Goal: Task Accomplishment & Management: Manage account settings

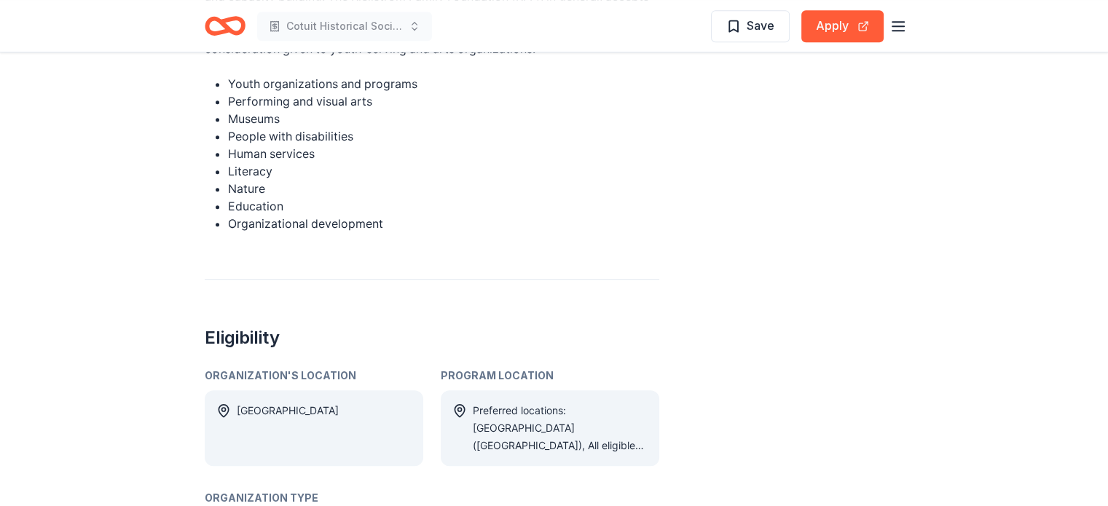
scroll to position [801, 0]
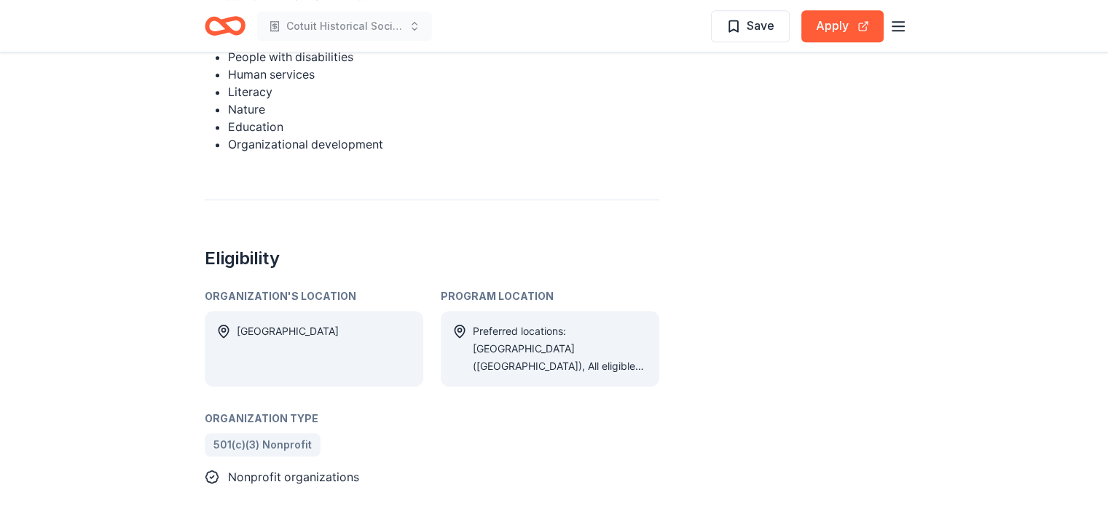
click at [527, 323] on div "Preferred locations: IL (Winnebago County), All eligible locations: IL (Boone C…" at bounding box center [560, 349] width 175 height 52
click at [494, 288] on div "Program Location" at bounding box center [550, 296] width 218 height 17
click at [458, 324] on icon at bounding box center [459, 331] width 15 height 15
click at [248, 323] on div "USA" at bounding box center [288, 349] width 102 height 52
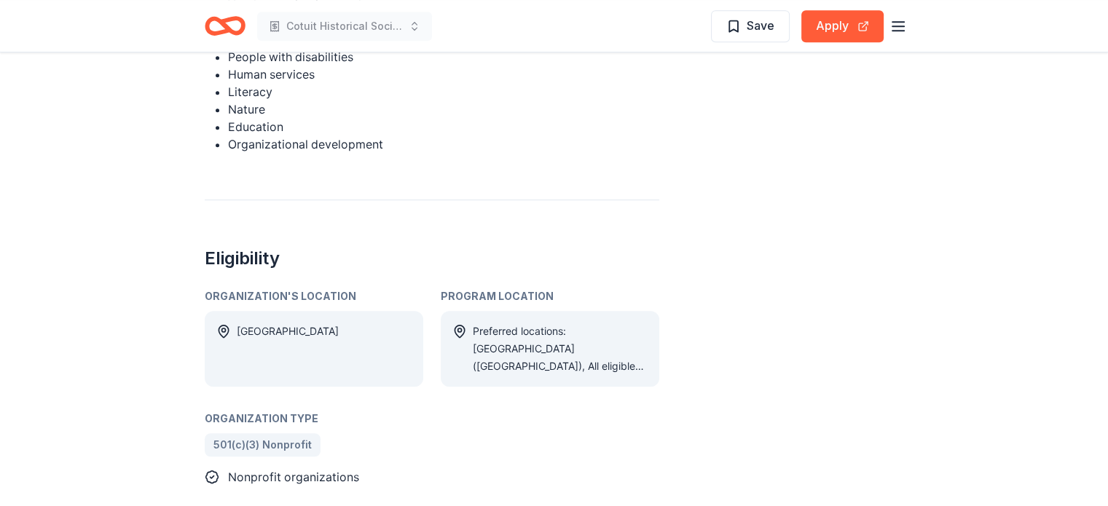
click at [594, 323] on div "Preferred locations: IL (Winnebago County), All eligible locations: IL (Boone C…" at bounding box center [560, 349] width 175 height 52
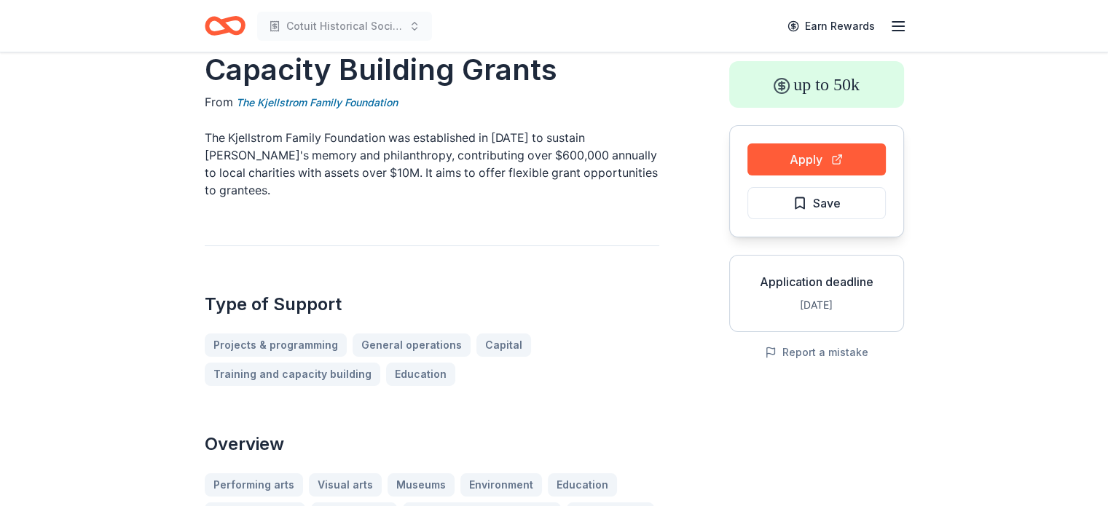
scroll to position [0, 0]
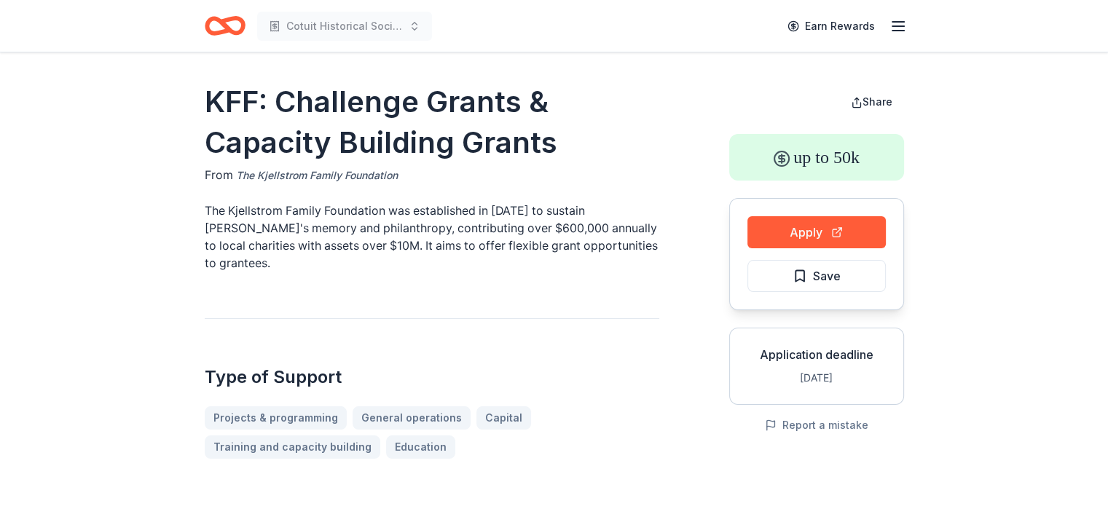
click at [338, 175] on link "The Kjellstrom Family Foundation" at bounding box center [317, 175] width 162 height 17
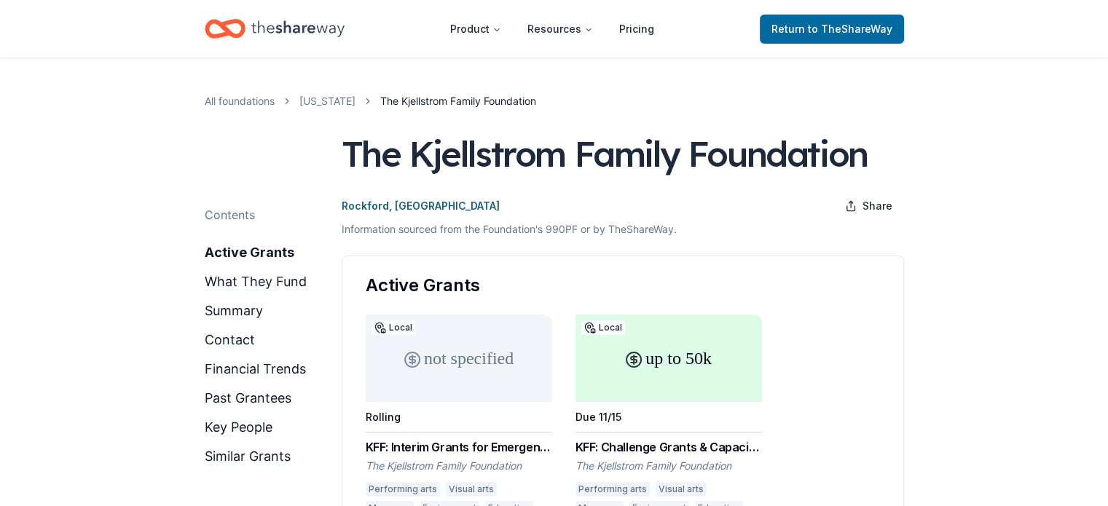
drag, startPoint x: 328, startPoint y: 174, endPoint x: 1006, endPoint y: 309, distance: 691.3
drag, startPoint x: 417, startPoint y: 151, endPoint x: 600, endPoint y: 164, distance: 183.9
click at [600, 164] on div "The Kjellstrom Family Foundation" at bounding box center [605, 153] width 526 height 41
drag, startPoint x: 414, startPoint y: 152, endPoint x: 626, endPoint y: 164, distance: 212.2
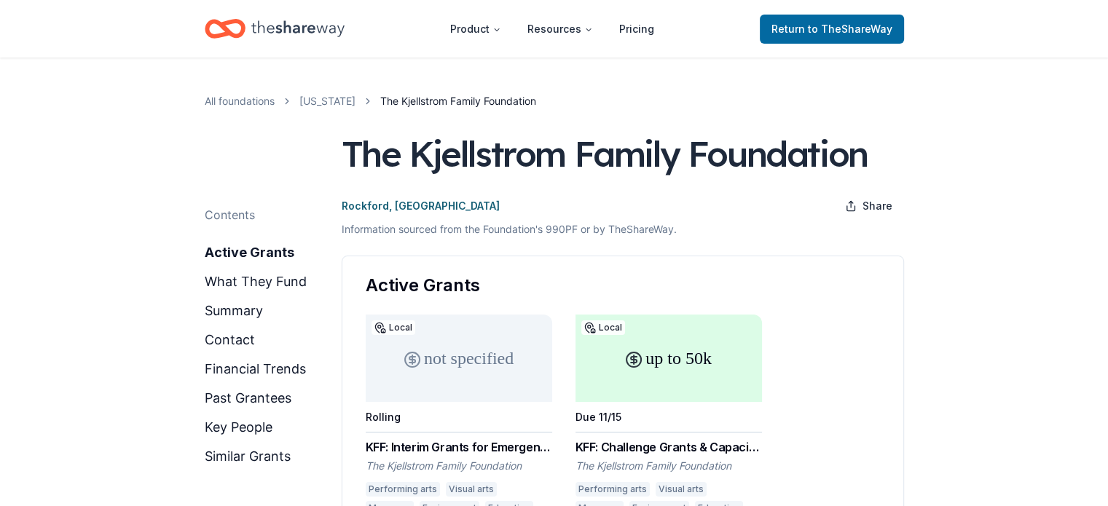
click at [626, 165] on div "The Kjellstrom Family Foundation" at bounding box center [605, 153] width 526 height 41
click at [664, 156] on div "The Kjellstrom Family Foundation" at bounding box center [605, 153] width 526 height 41
click at [821, 31] on span "to TheShareWay" at bounding box center [850, 29] width 84 height 12
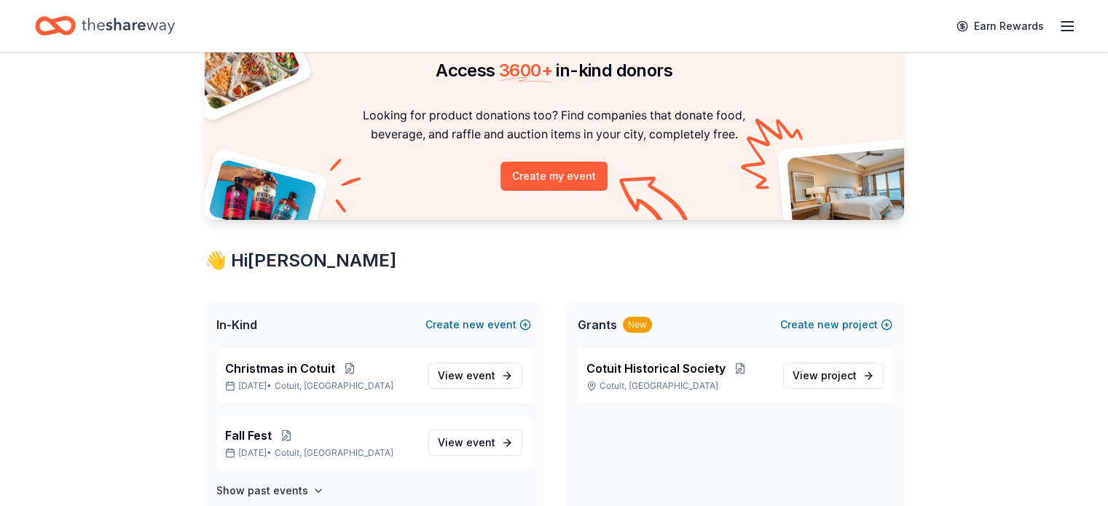
scroll to position [146, 0]
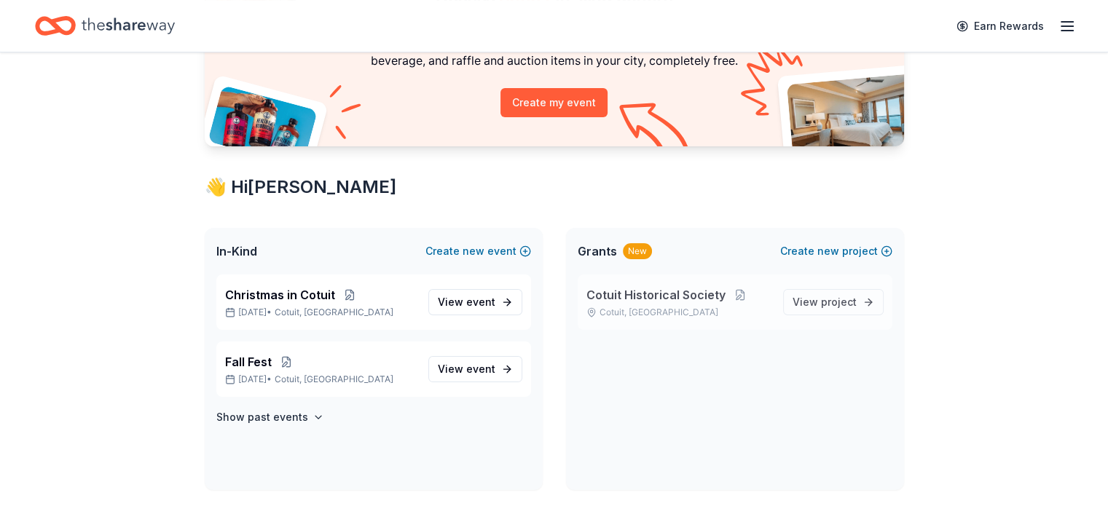
click at [647, 295] on span "Cotuit Historical Society" at bounding box center [655, 294] width 139 height 17
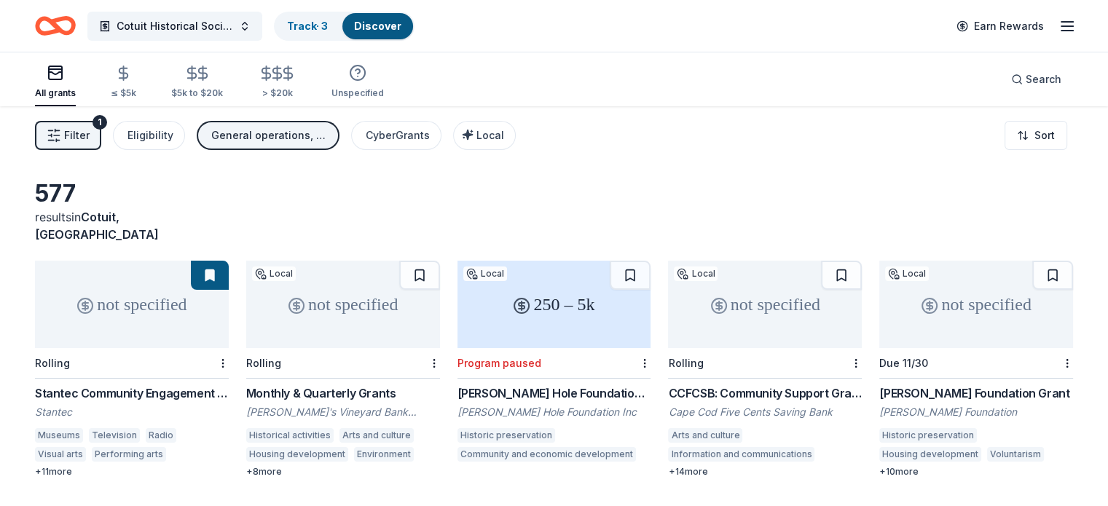
click at [101, 132] on button "Filter 1" at bounding box center [68, 135] width 66 height 29
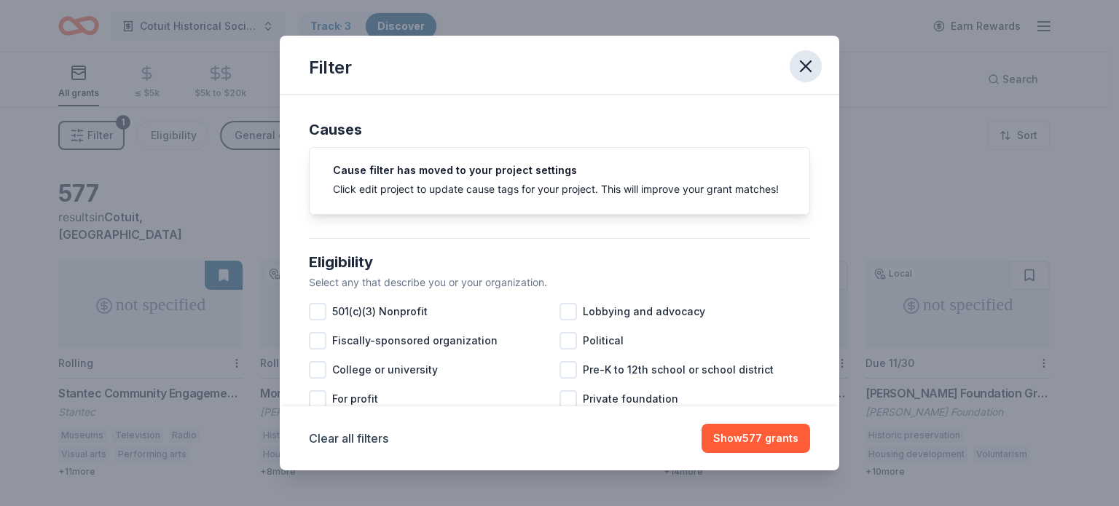
click at [800, 61] on icon "button" at bounding box center [805, 66] width 10 height 10
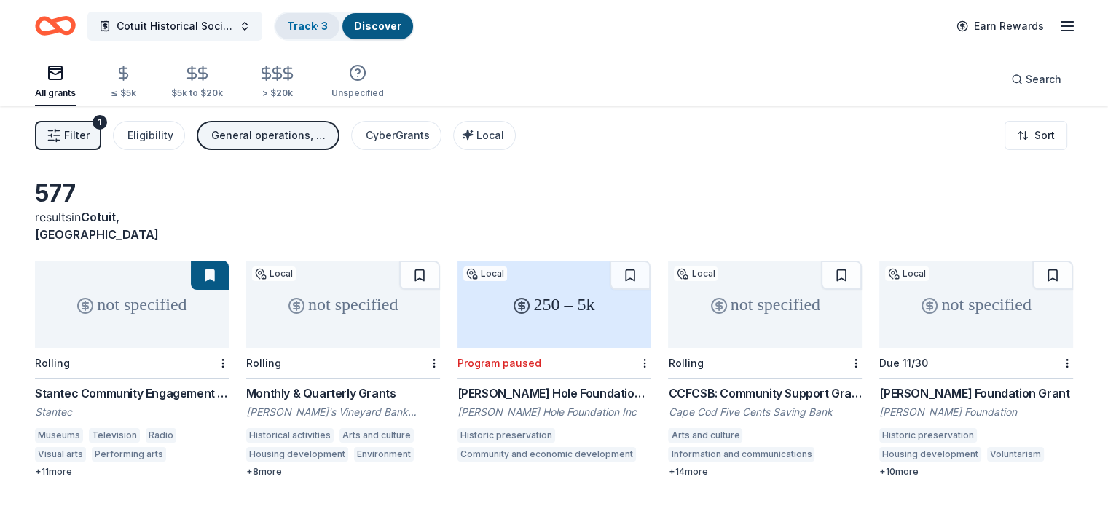
click at [328, 25] on link "Track · 3" at bounding box center [307, 26] width 41 height 12
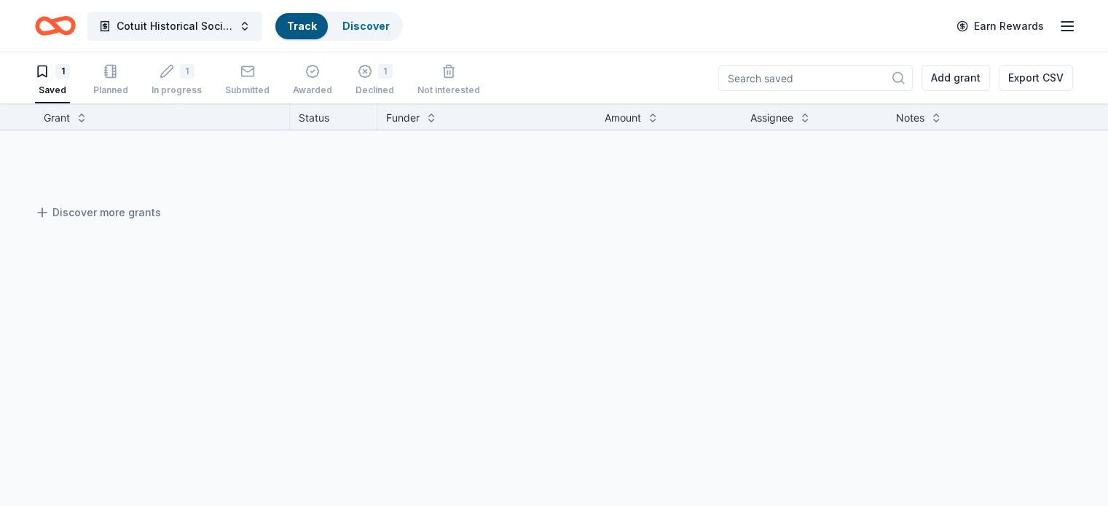
click at [316, 22] on link "Track" at bounding box center [301, 26] width 29 height 12
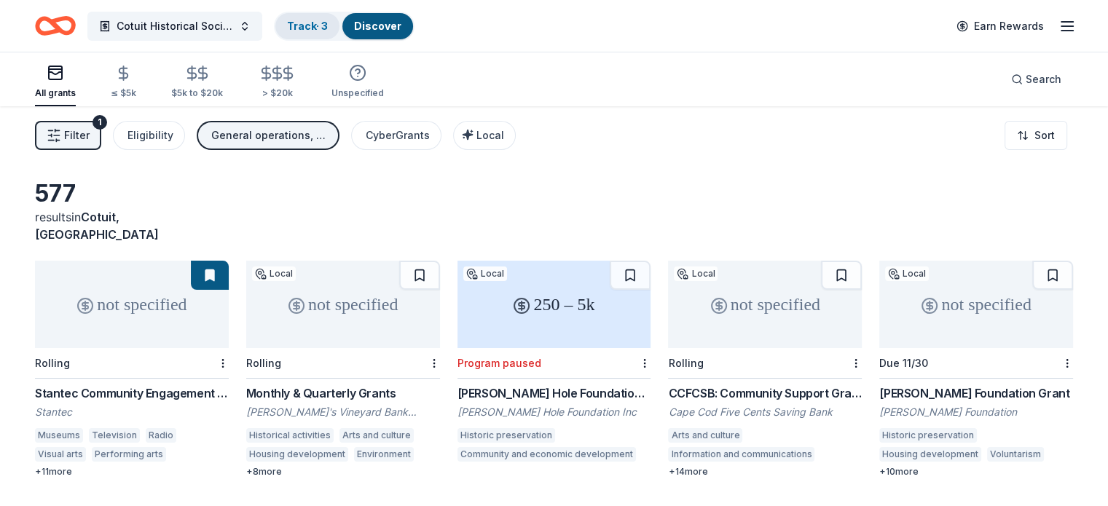
click at [320, 20] on link "Track · 3" at bounding box center [307, 26] width 41 height 12
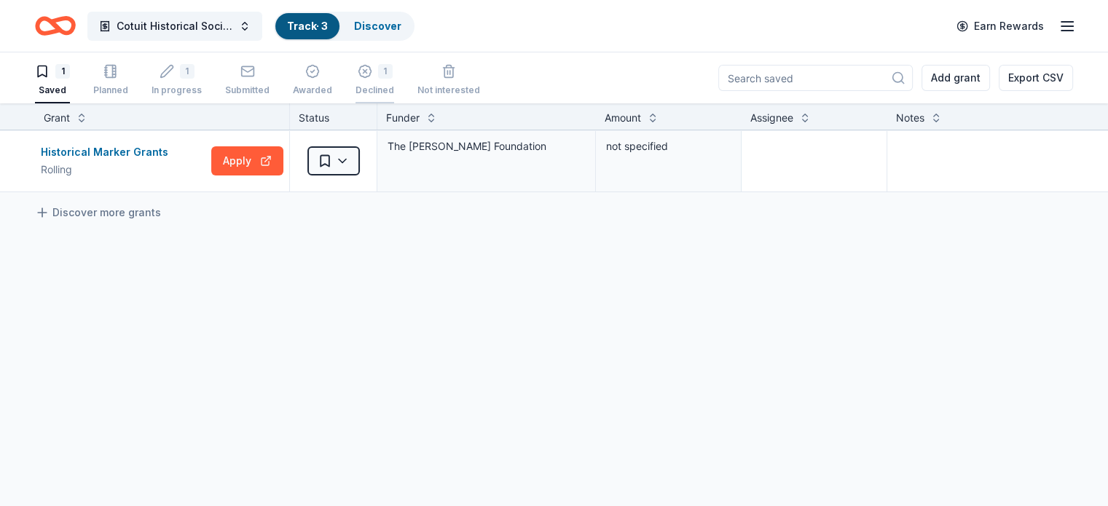
click at [393, 73] on div "1" at bounding box center [385, 71] width 15 height 15
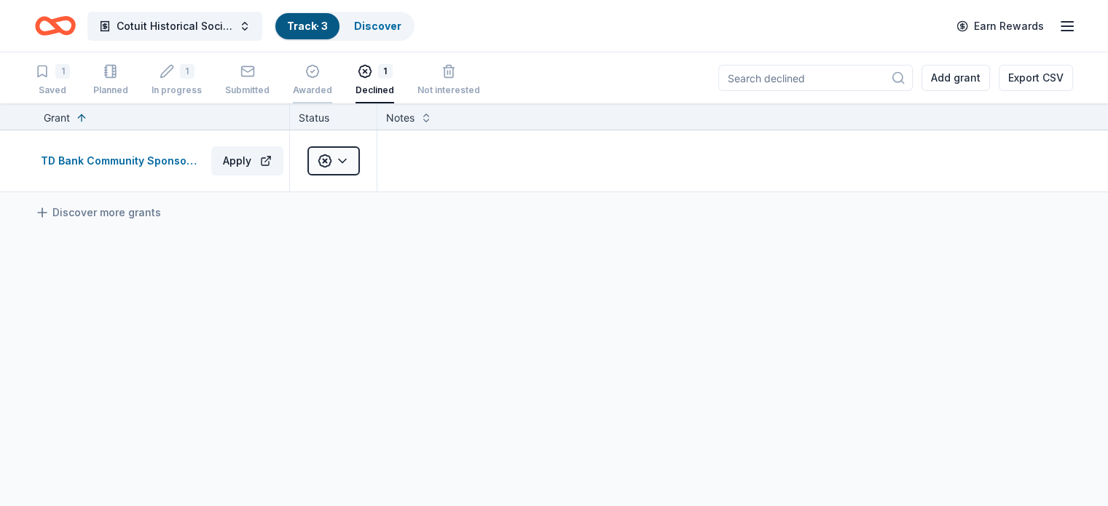
click at [319, 72] on icon "button" at bounding box center [313, 72] width 12 height 12
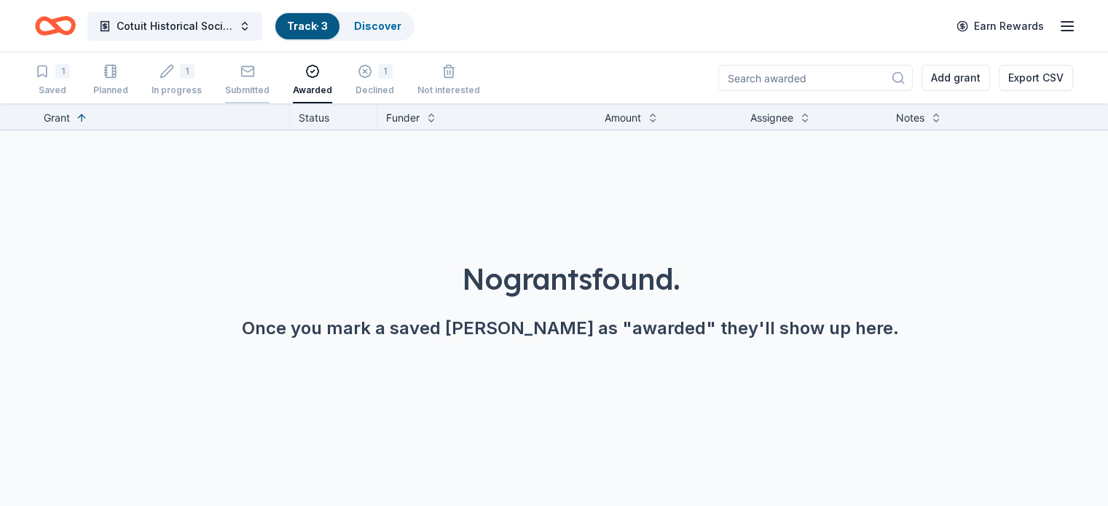
click at [259, 73] on div "button" at bounding box center [247, 71] width 44 height 15
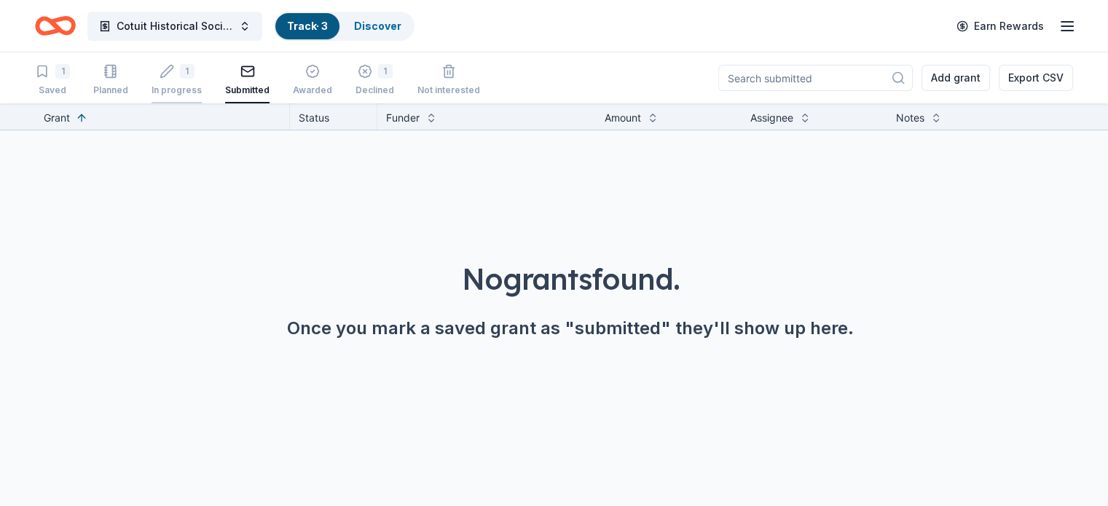
click at [202, 78] on div "1 In progress" at bounding box center [176, 80] width 50 height 32
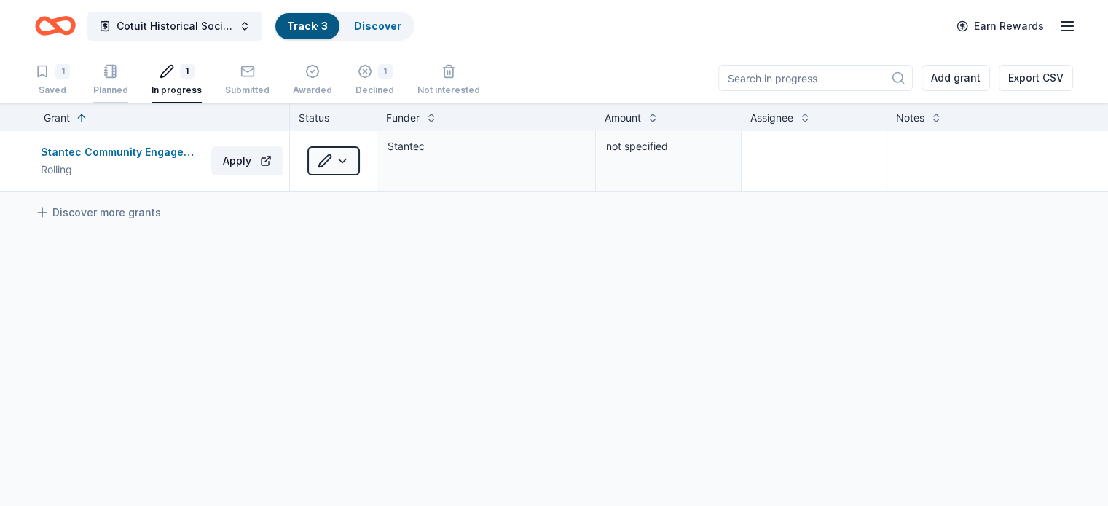
click at [118, 71] on icon "button" at bounding box center [110, 71] width 15 height 15
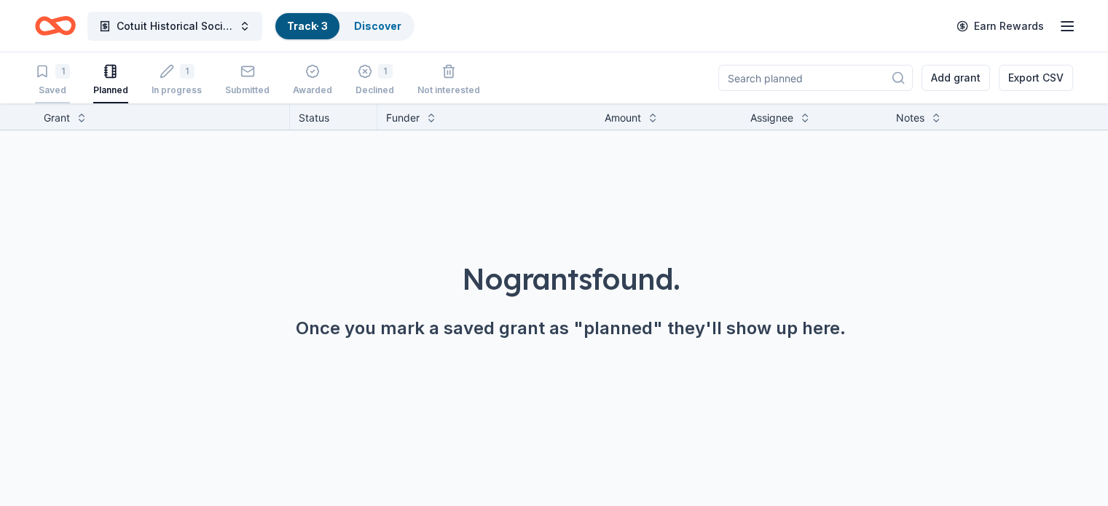
click at [70, 75] on div "1" at bounding box center [62, 71] width 15 height 15
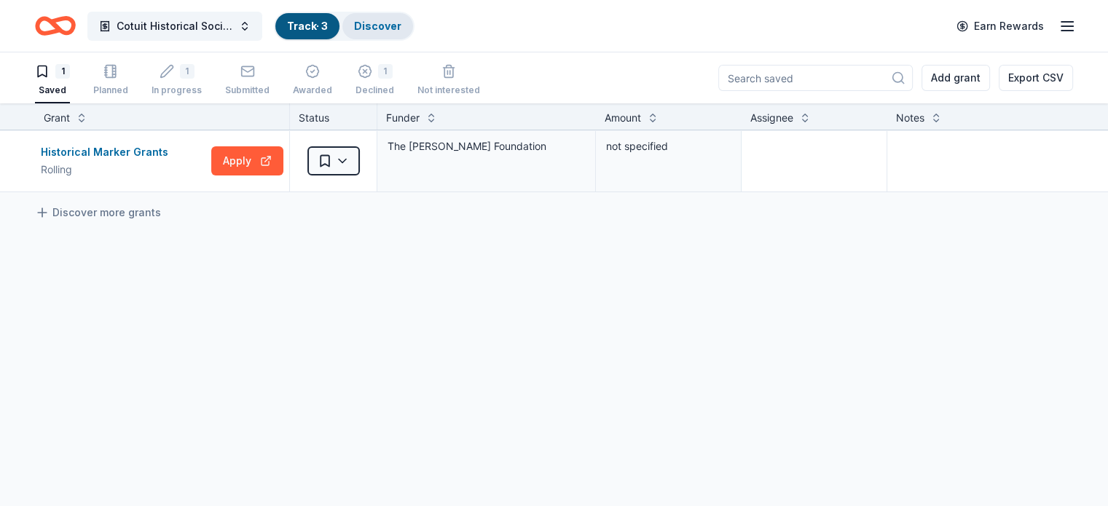
click at [393, 25] on link "Discover" at bounding box center [377, 26] width 47 height 12
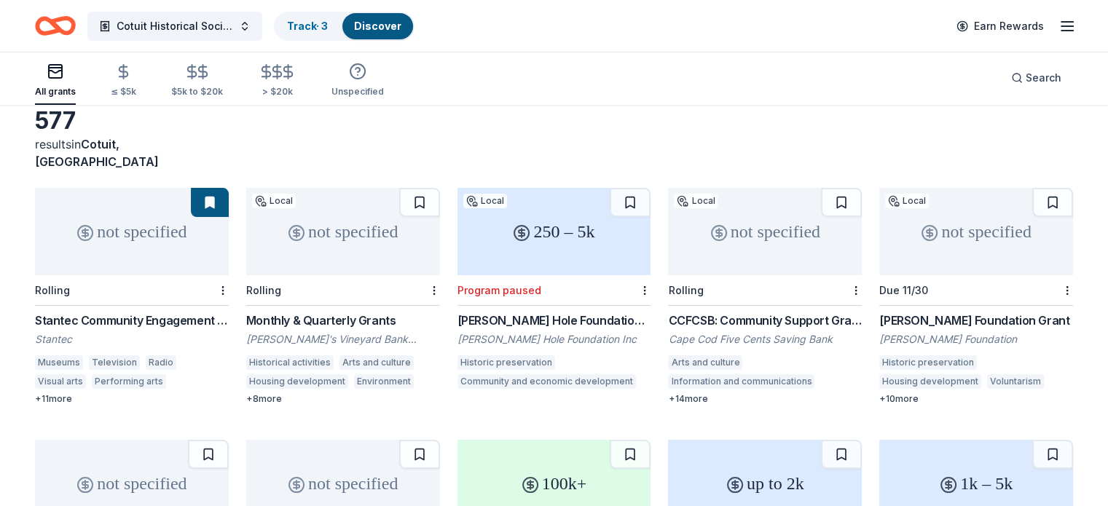
scroll to position [146, 0]
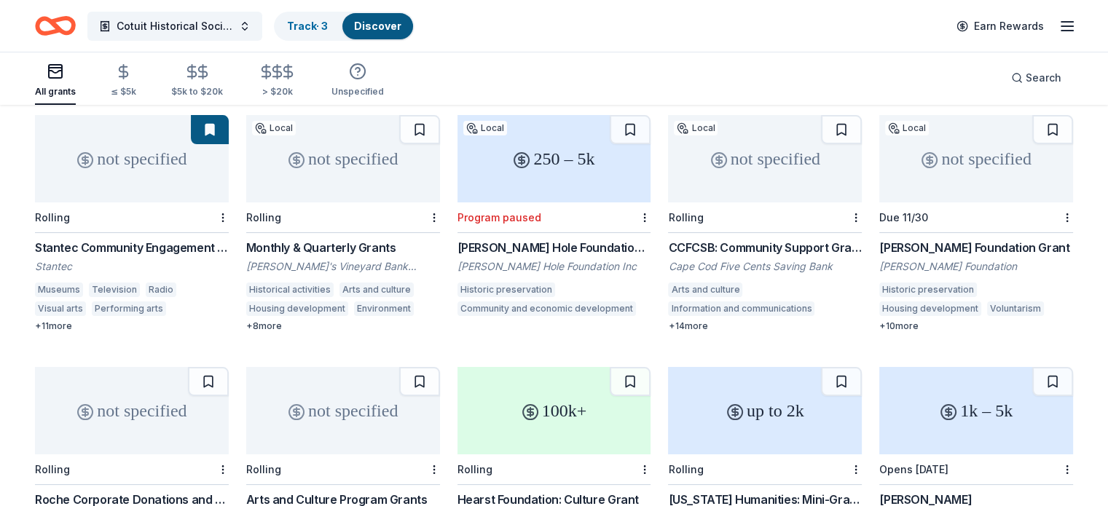
click at [743, 239] on div "CCFCSB: Community Support Grants" at bounding box center [765, 247] width 194 height 17
click at [262, 27] on button "Cotuit Historical Society" at bounding box center [174, 26] width 175 height 29
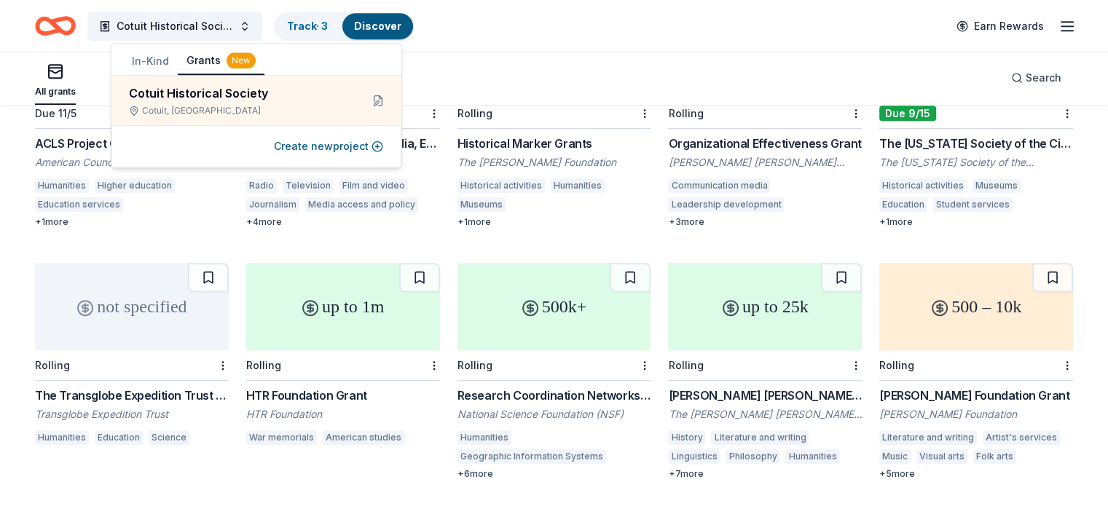
scroll to position [832, 0]
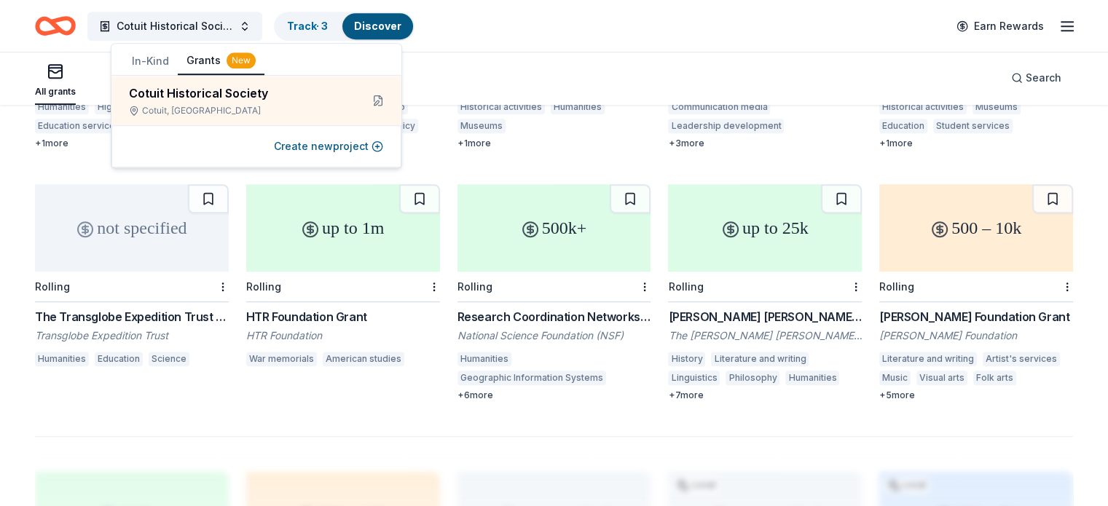
click at [722, 308] on div "[PERSON_NAME] [PERSON_NAME] Foundation Grants" at bounding box center [765, 316] width 194 height 17
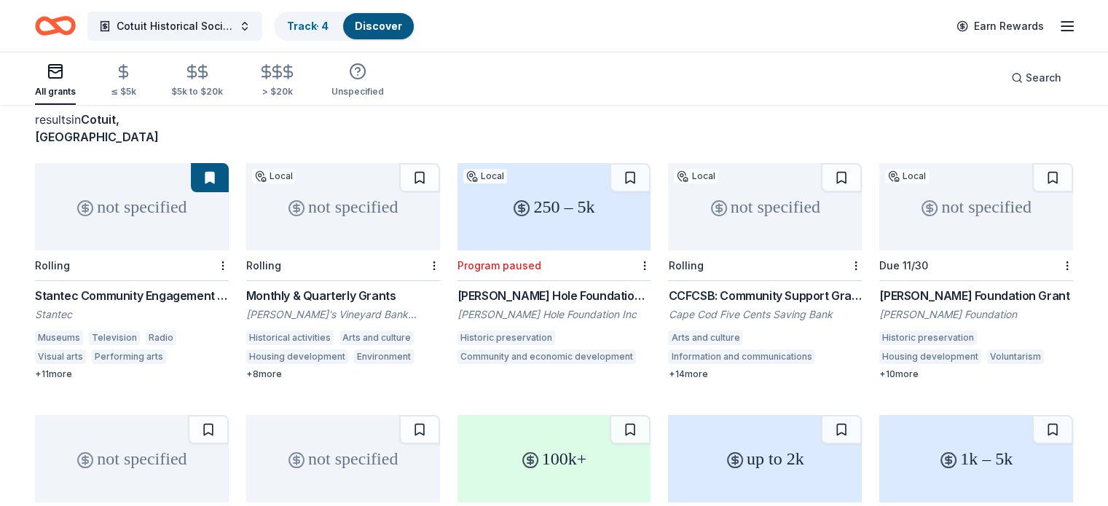
scroll to position [73, 0]
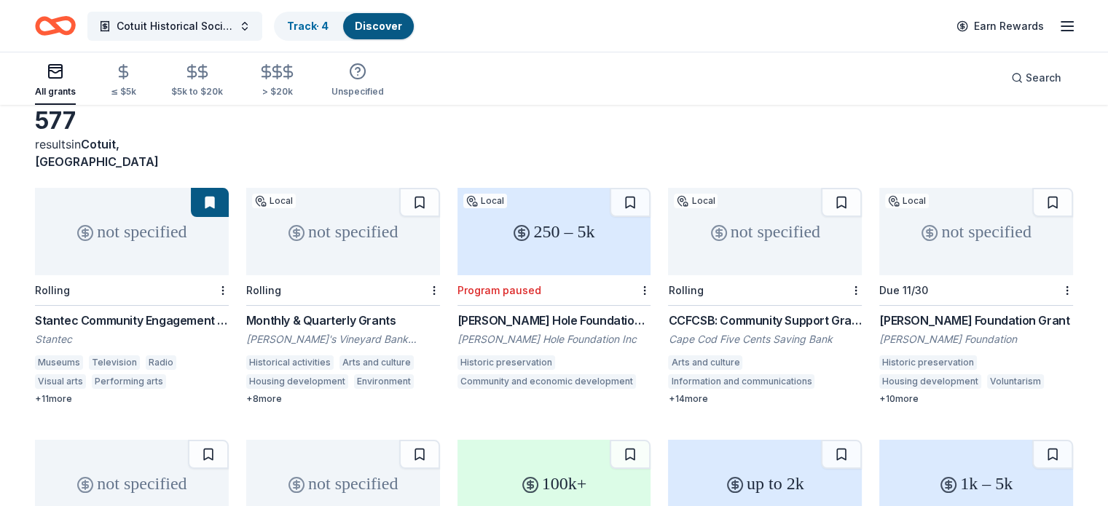
click at [738, 312] on div "CCFCSB: Community Support Grants" at bounding box center [765, 320] width 194 height 17
click at [328, 23] on link "Track · 5" at bounding box center [307, 26] width 41 height 12
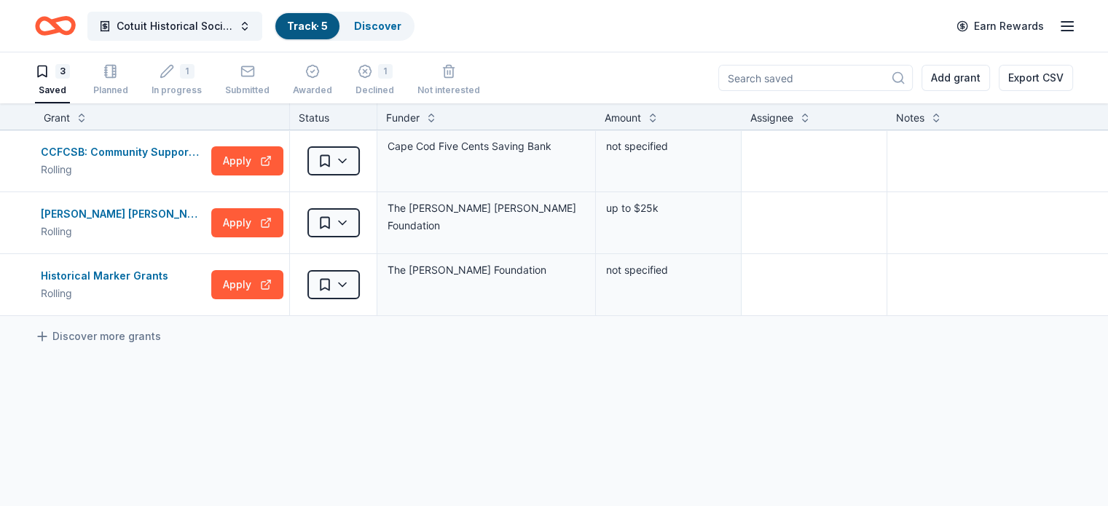
click at [1058, 25] on icon "button" at bounding box center [1066, 25] width 17 height 17
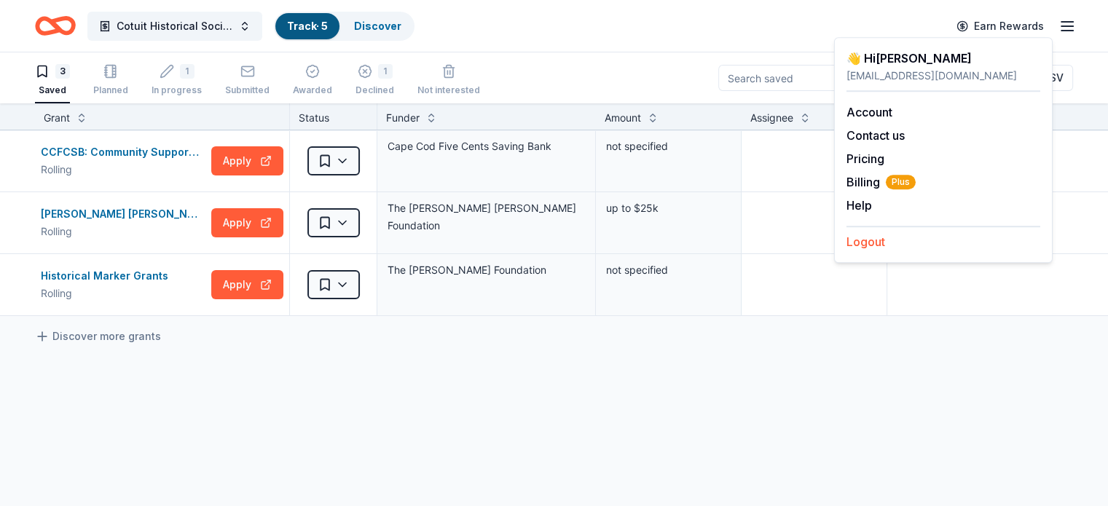
click at [871, 241] on button "Logout" at bounding box center [865, 241] width 39 height 17
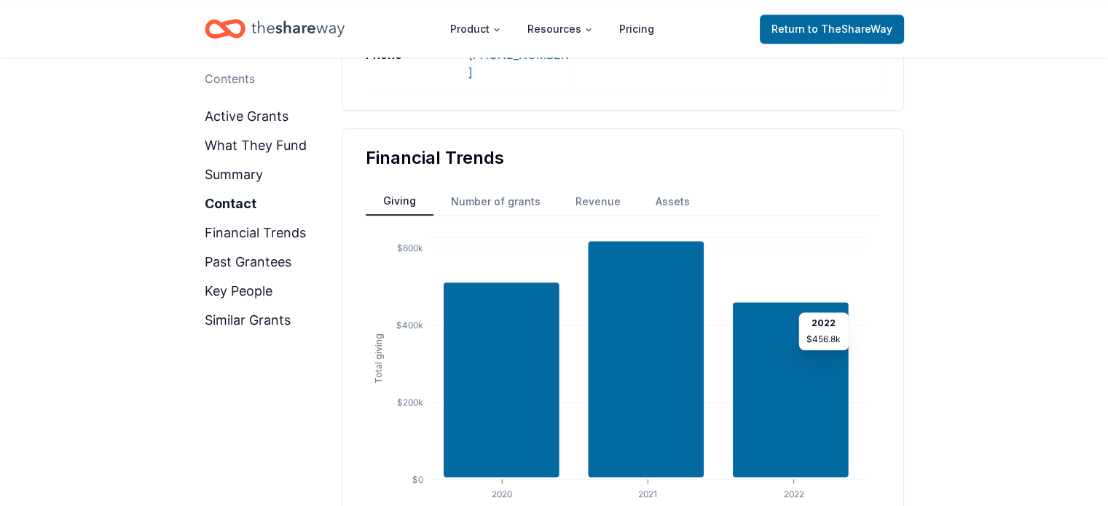
scroll to position [874, 0]
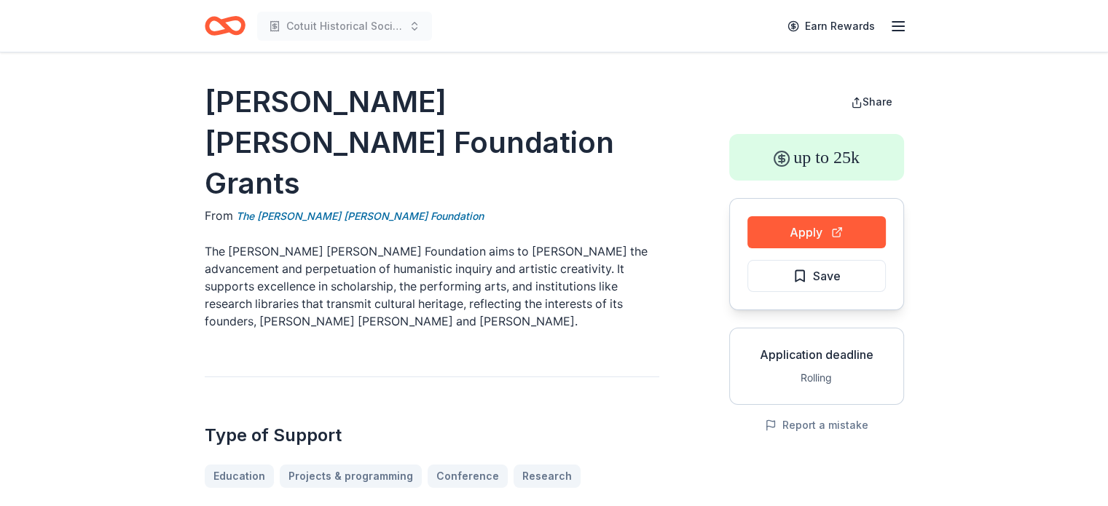
click at [821, 275] on span "Save" at bounding box center [827, 276] width 28 height 19
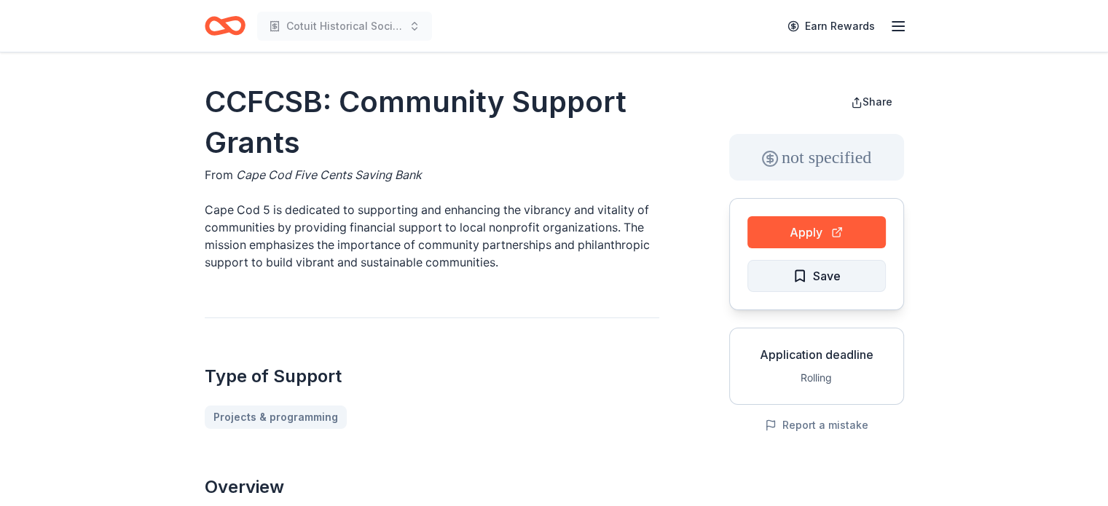
click at [818, 281] on span "Save" at bounding box center [827, 276] width 28 height 19
